Goal: Information Seeking & Learning: Learn about a topic

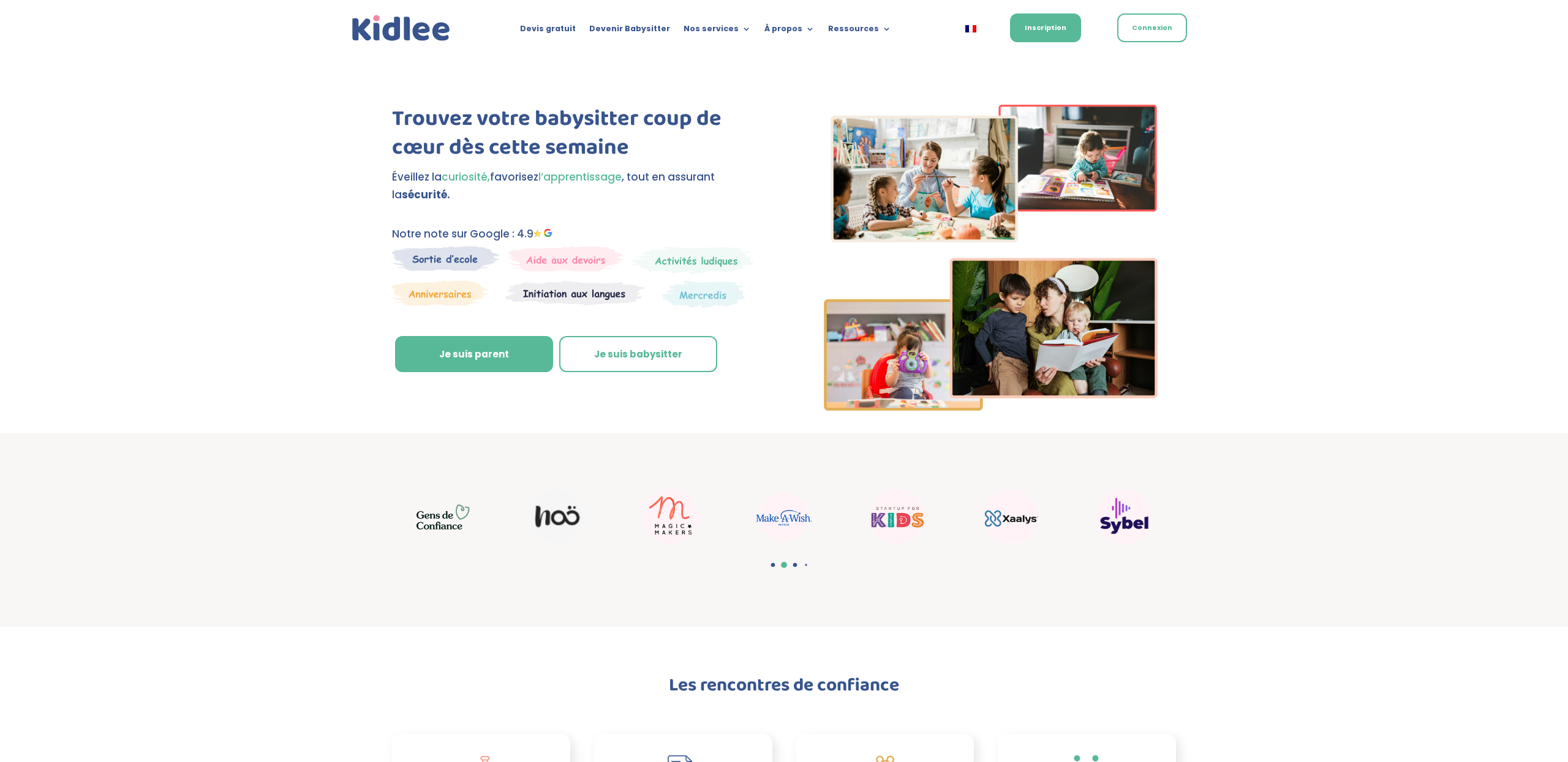
click at [1367, 72] on div "Trouvez votre babysitter coup de cœur dès cette semaine Éveillez la curiosité, …" at bounding box center [784, 244] width 1568 height 379
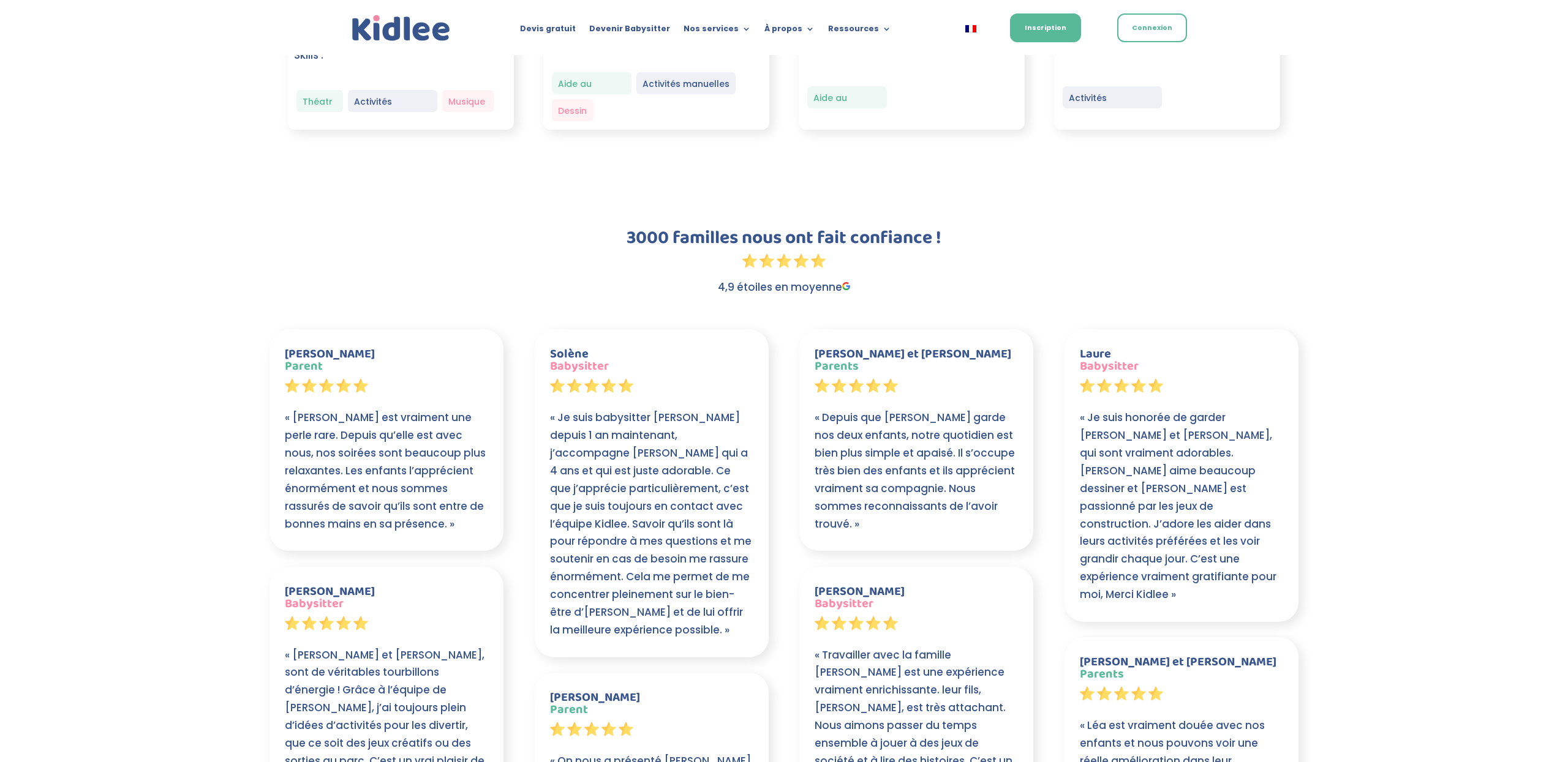
scroll to position [1859, 0]
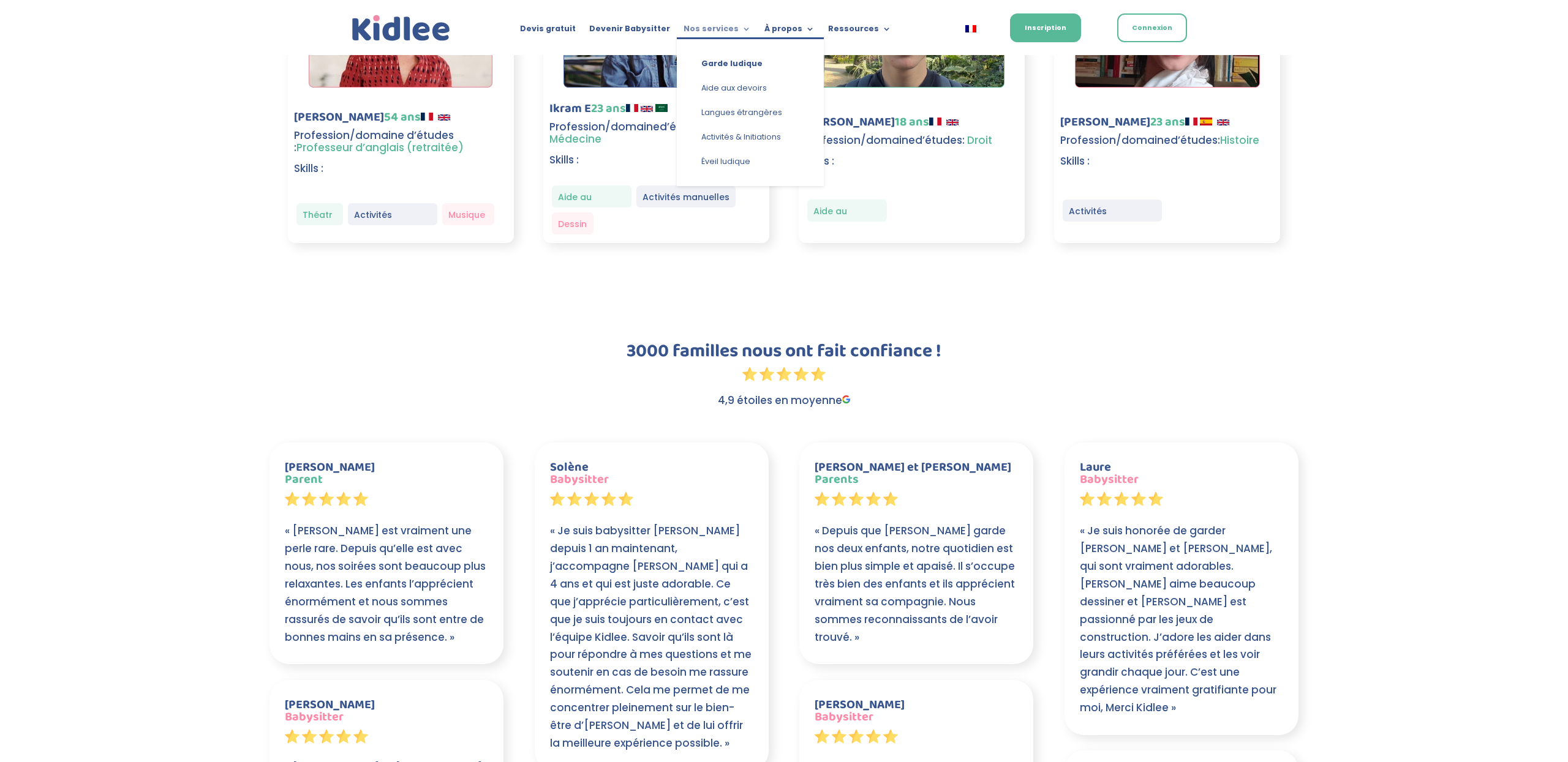
click at [716, 29] on link "Nos services" at bounding box center [717, 31] width 67 height 14
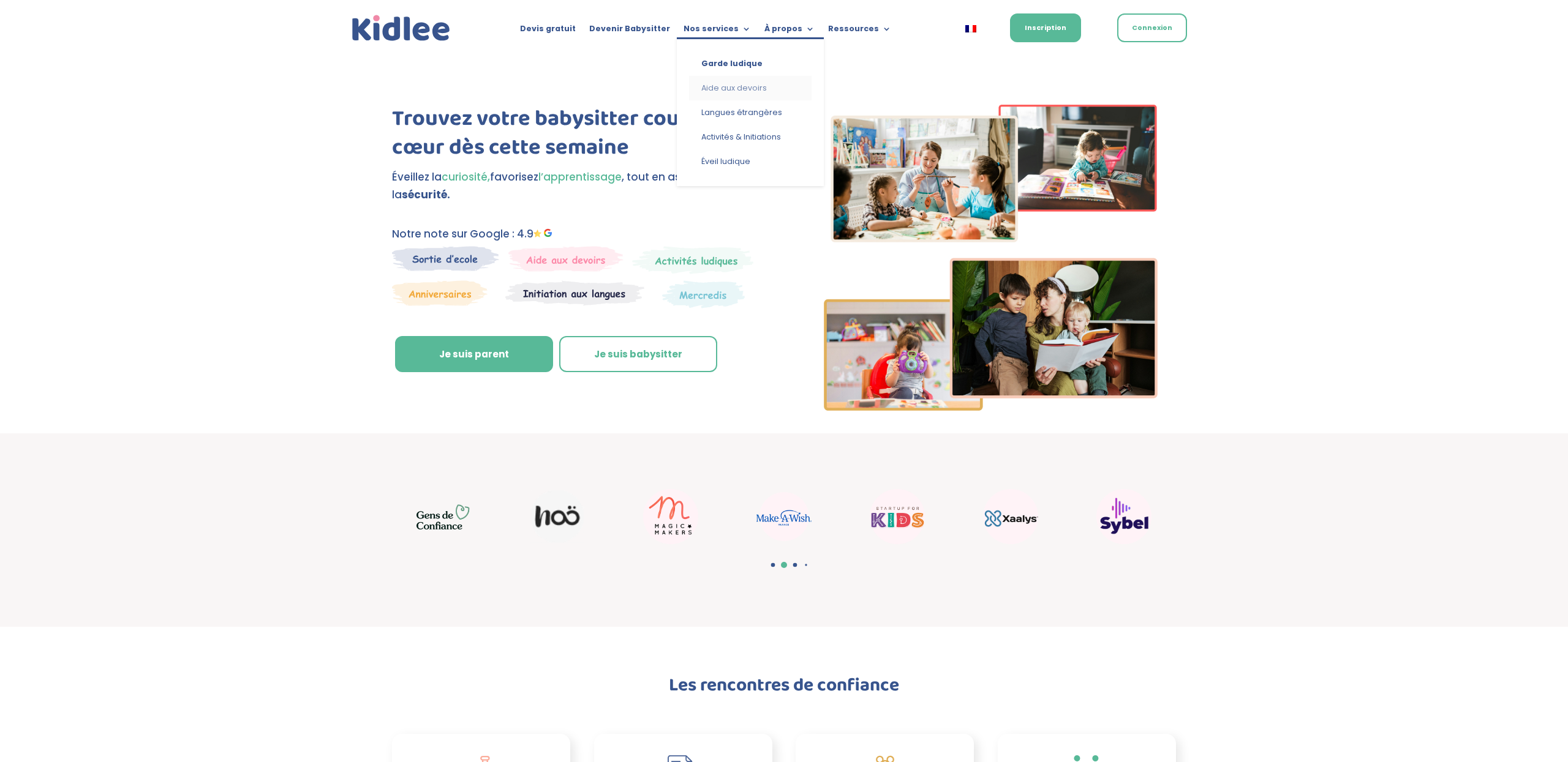
click at [733, 89] on link "Aide aux devoirs" at bounding box center [750, 88] width 123 height 24
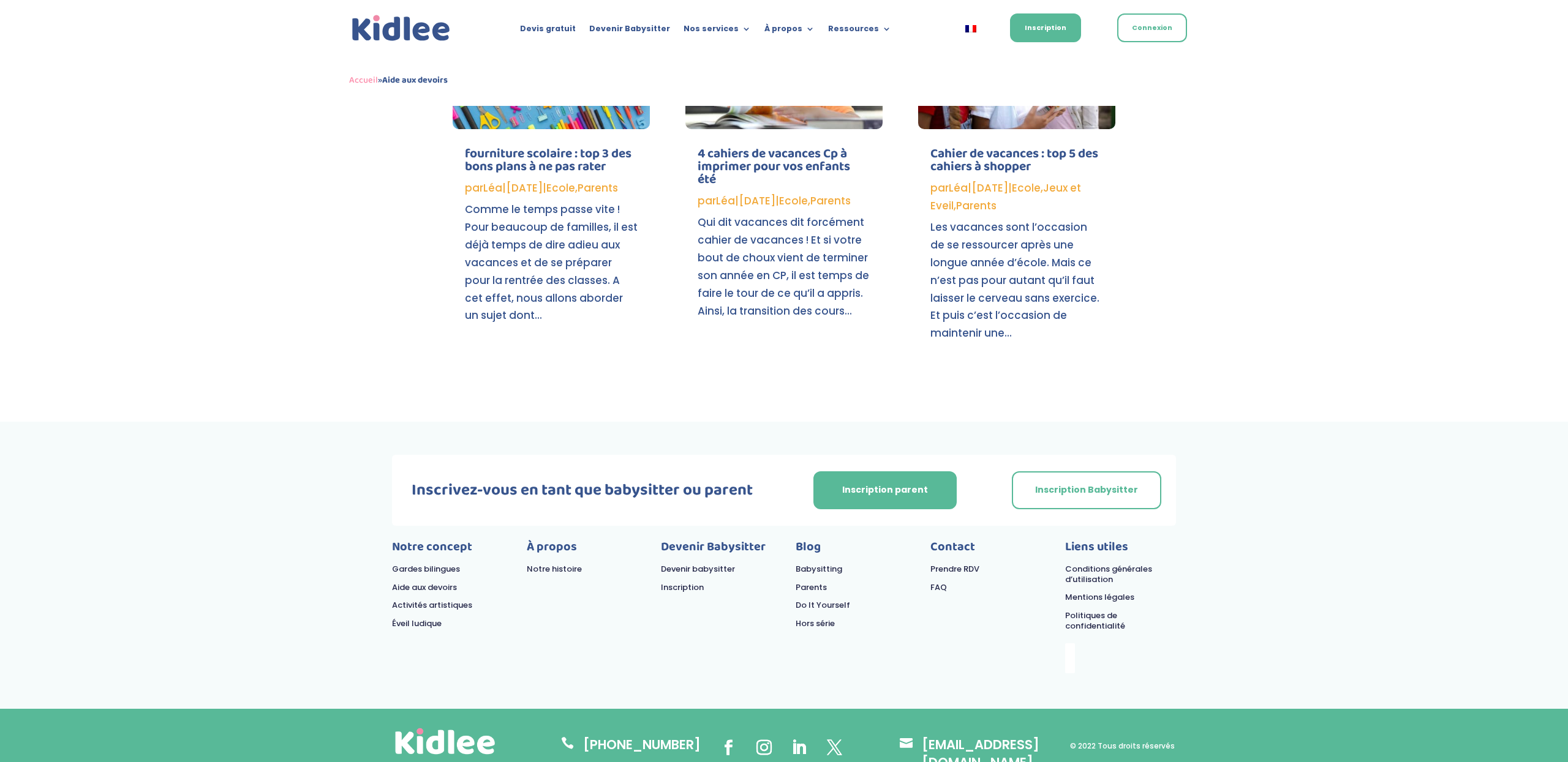
scroll to position [1893, 0]
